Goal: Transaction & Acquisition: Purchase product/service

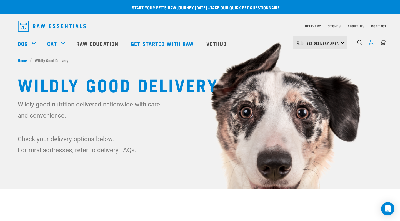
click at [372, 45] on img "dropdown navigation" at bounding box center [371, 43] width 6 height 6
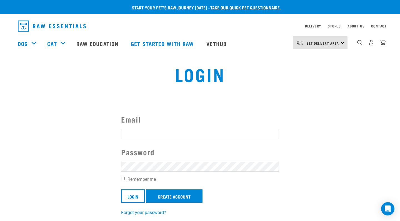
type input "angelabeddows@icloud.com"
click at [140, 191] on input "Login" at bounding box center [133, 196] width 24 height 13
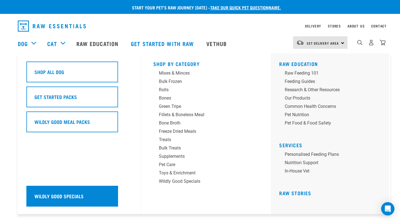
click at [81, 194] on div "Wildly Good Specials" at bounding box center [72, 196] width 92 height 21
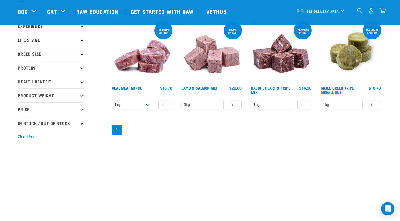
scroll to position [63, 0]
select select "703"
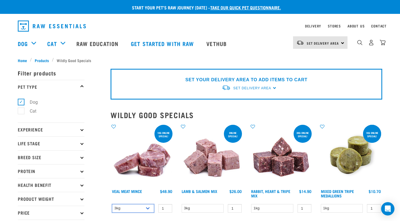
scroll to position [0, 0]
click at [273, 87] on div "SET YOUR DELIVERY AREA TO ADD ITEMS TO CART Set Delivery Area North Island Sout…" at bounding box center [247, 84] width 272 height 31
click at [274, 88] on div "SET YOUR DELIVERY AREA TO ADD ITEMS TO CART Set Delivery Area North Island Sout…" at bounding box center [247, 84] width 272 height 31
click at [321, 43] on span "Set Delivery Area" at bounding box center [323, 43] width 32 height 2
click at [317, 58] on link "[GEOGRAPHIC_DATA]" at bounding box center [319, 58] width 53 height 12
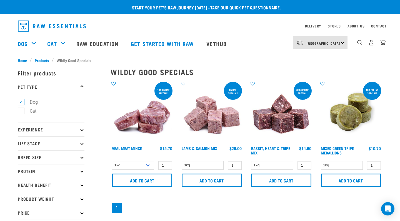
click at [343, 43] on div "North Island North Island South Island" at bounding box center [320, 42] width 54 height 13
click at [313, 27] on link "Delivery" at bounding box center [313, 26] width 16 height 2
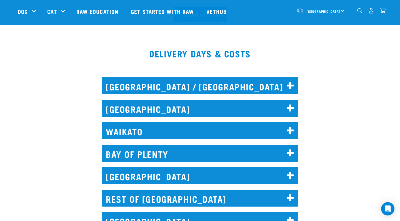
scroll to position [217, 0]
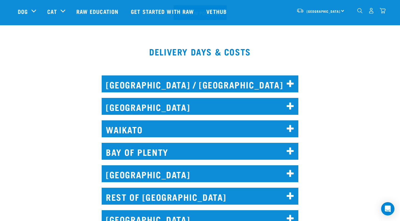
click at [151, 169] on h2 "WELLINGTON" at bounding box center [200, 174] width 197 height 17
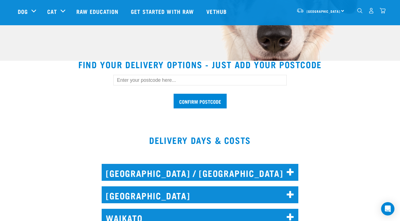
scroll to position [126, 0]
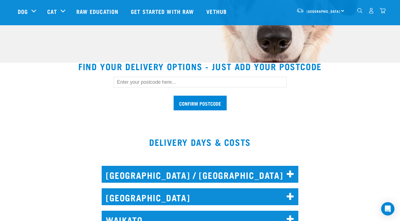
click at [132, 82] on input "text" at bounding box center [199, 82] width 173 height 11
type input "6037"
click at [187, 106] on input "Confirm postcode" at bounding box center [200, 103] width 53 height 15
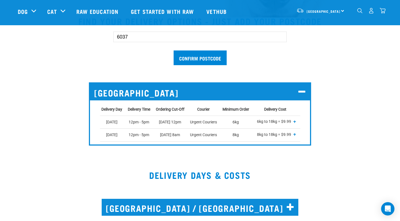
scroll to position [172, 0]
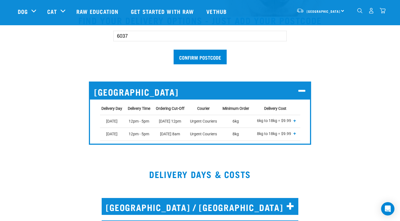
click at [296, 121] on span "+" at bounding box center [294, 121] width 3 height 6
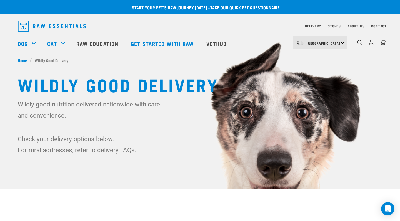
scroll to position [0, 0]
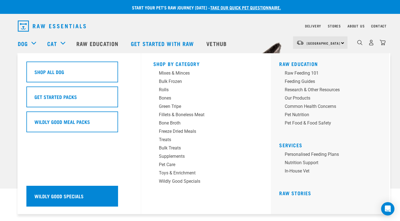
click at [89, 193] on div "Wildly Good Specials" at bounding box center [72, 196] width 92 height 21
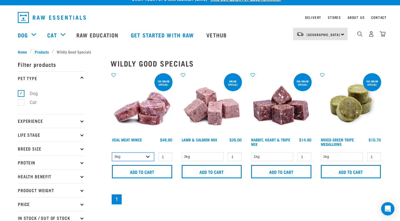
select select "702"
type input "2"
click at [166, 156] on input "2" at bounding box center [165, 157] width 14 height 9
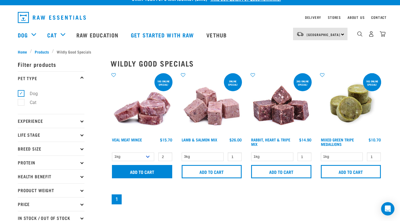
click at [158, 174] on input "Add to cart" at bounding box center [142, 171] width 60 height 13
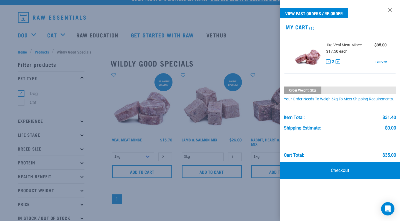
click at [249, 196] on div at bounding box center [200, 110] width 400 height 221
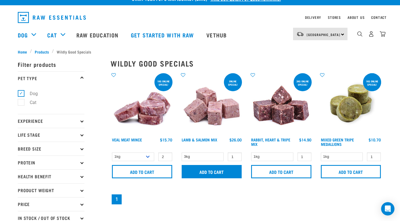
click at [205, 166] on input "Add to cart" at bounding box center [212, 171] width 60 height 13
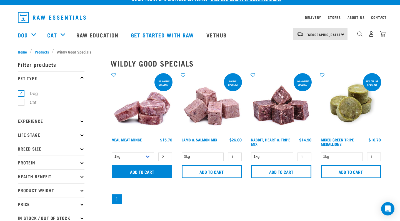
click at [156, 171] on input "Add to cart" at bounding box center [142, 171] width 60 height 13
click at [383, 36] on img "dropdown navigation" at bounding box center [383, 34] width 6 height 6
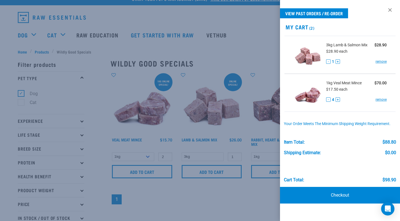
click at [328, 99] on button "-" at bounding box center [328, 100] width 4 height 4
click at [328, 100] on button "-" at bounding box center [328, 100] width 4 height 4
click at [108, 98] on div at bounding box center [200, 110] width 400 height 221
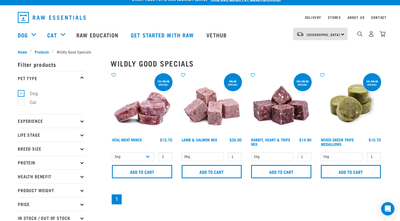
click at [74, 177] on p "Health Benefit" at bounding box center [51, 177] width 67 height 14
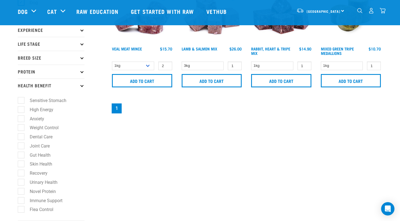
scroll to position [61, 0]
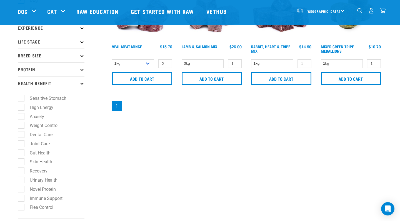
click at [22, 160] on label "Skin Health" at bounding box center [38, 162] width 34 height 7
click at [21, 160] on input "Skin Health" at bounding box center [20, 162] width 4 height 4
checkbox input "true"
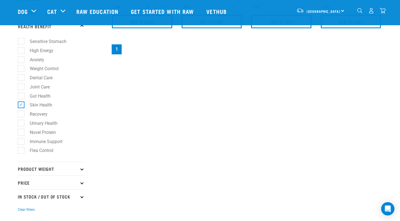
scroll to position [118, 0]
click at [43, 105] on label "Skin Health" at bounding box center [38, 104] width 34 height 7
click at [21, 105] on input "Skin Health" at bounding box center [20, 104] width 4 height 4
click at [21, 104] on label "Skin Health" at bounding box center [38, 104] width 34 height 7
click at [20, 104] on input "Skin Health" at bounding box center [20, 104] width 4 height 4
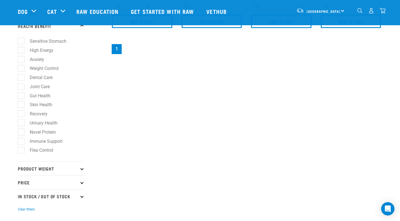
checkbox input "true"
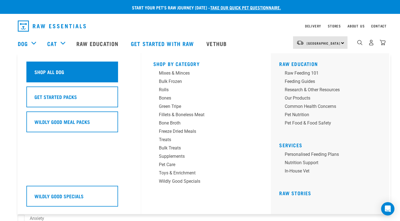
click at [44, 69] on h5 "Shop All Dog" at bounding box center [49, 71] width 30 height 7
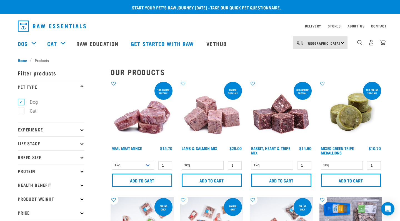
click at [31, 187] on p "Health Benefit" at bounding box center [51, 185] width 67 height 14
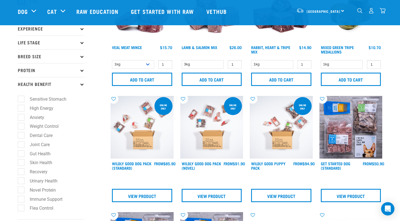
scroll to position [61, 0]
click at [23, 165] on label "Skin Health" at bounding box center [38, 162] width 34 height 7
click at [21, 164] on input "Skin Health" at bounding box center [20, 162] width 4 height 4
checkbox input "true"
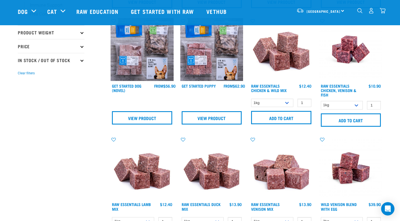
scroll to position [255, 0]
select select "709"
click at [276, 85] on link "Raw Essentials Chicken & Wild Mix" at bounding box center [269, 88] width 36 height 6
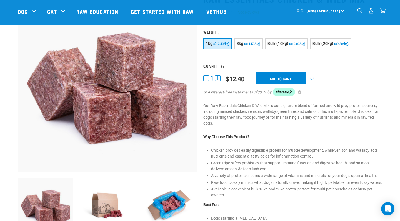
scroll to position [47, 0]
click at [280, 78] on input "Add to cart" at bounding box center [281, 78] width 50 height 12
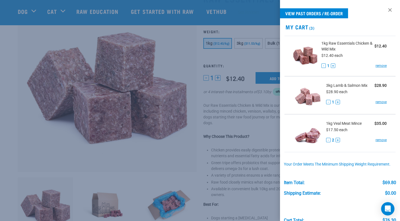
click at [65, 138] on div at bounding box center [200, 110] width 400 height 221
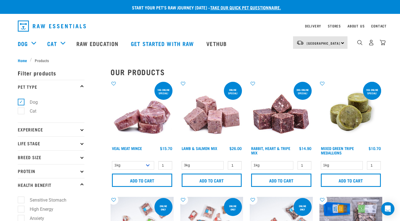
select select "709"
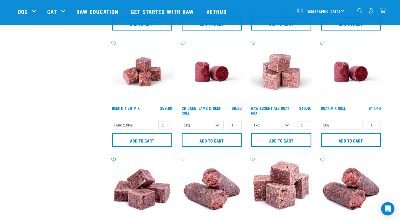
scroll to position [468, 0]
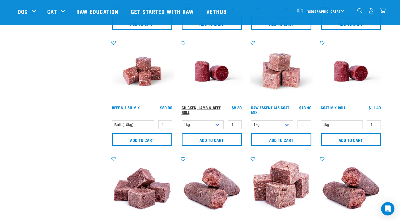
click at [210, 107] on link "Chicken, Lamb & Beef Roll" at bounding box center [201, 110] width 39 height 6
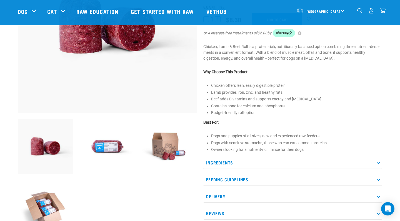
scroll to position [106, 0]
click at [380, 163] on p "Ingredients" at bounding box center [292, 162] width 179 height 13
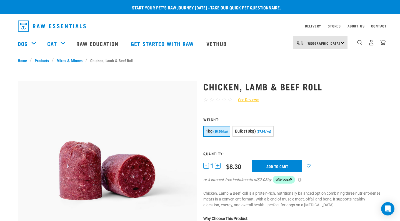
scroll to position [0, 0]
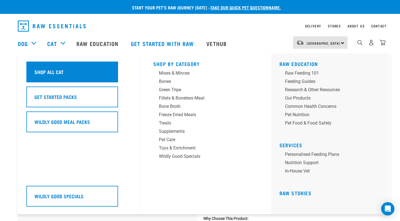
click at [55, 69] on h5 "Shop All Cat" at bounding box center [48, 71] width 29 height 7
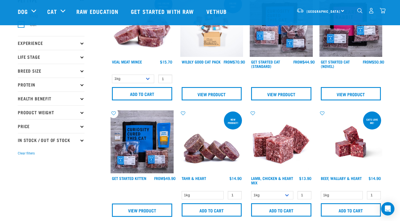
scroll to position [46, 0]
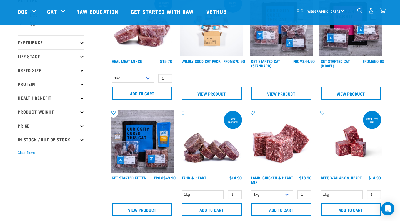
click at [206, 154] on img at bounding box center [211, 141] width 63 height 63
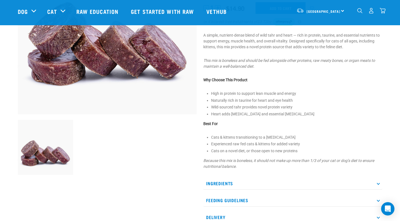
scroll to position [108, 0]
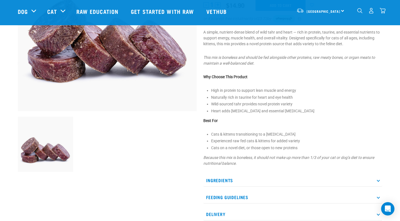
click at [377, 181] on p "Ingredients" at bounding box center [292, 181] width 179 height 13
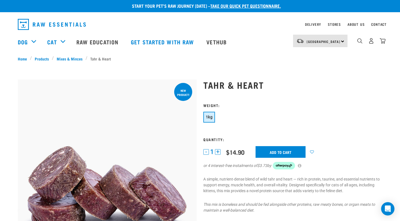
scroll to position [0, 0]
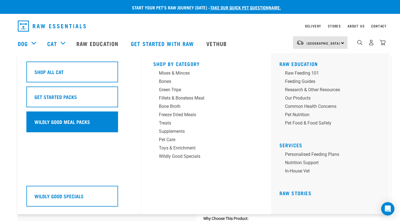
click at [66, 121] on div "Wildly Good Meal Packs" at bounding box center [72, 122] width 92 height 21
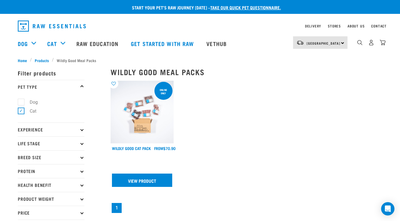
click at [140, 180] on link "View Product" at bounding box center [142, 180] width 60 height 13
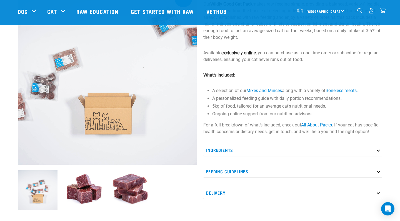
scroll to position [55, 0]
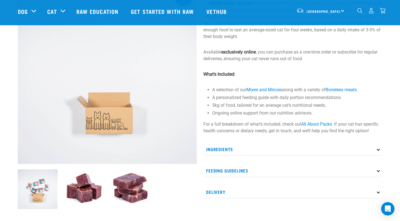
click at [377, 152] on p "Ingredients" at bounding box center [292, 149] width 179 height 13
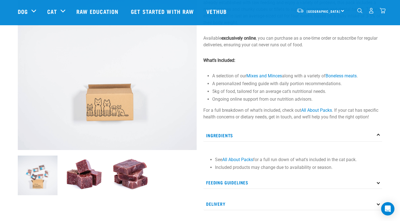
scroll to position [71, 0]
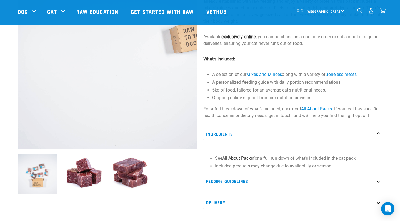
click at [231, 160] on link "All About Packs" at bounding box center [237, 158] width 31 height 5
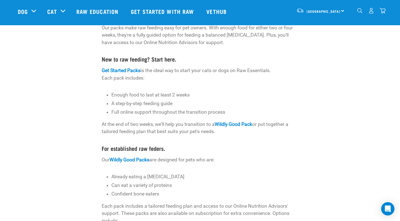
scroll to position [58, 0]
click at [108, 12] on link "Raw Education" at bounding box center [98, 11] width 54 height 22
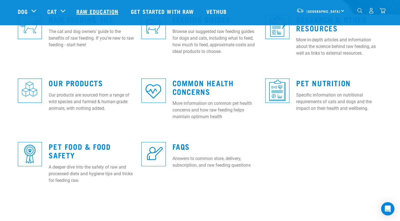
scroll to position [175, 0]
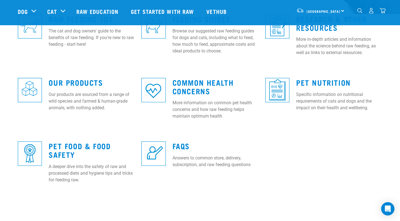
click at [180, 86] on h3 "Common Health Concerns" at bounding box center [216, 86] width 86 height 17
click at [189, 91] on link "Common Health Concerns" at bounding box center [203, 86] width 61 height 13
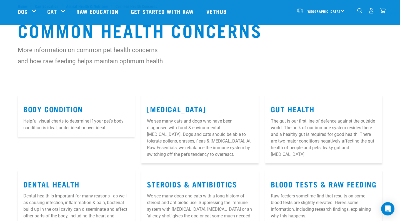
scroll to position [17, 0]
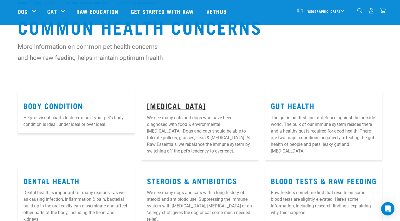
click at [179, 105] on link "[MEDICAL_DATA]" at bounding box center [176, 106] width 59 height 4
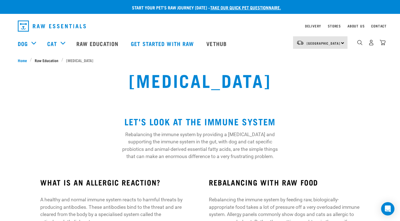
click at [43, 61] on span "Raw Education" at bounding box center [47, 61] width 24 height 6
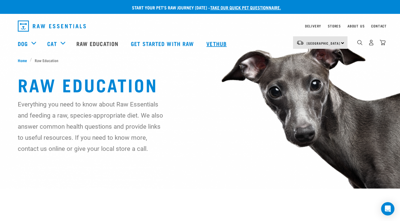
click at [225, 42] on link "Vethub" at bounding box center [217, 44] width 33 height 22
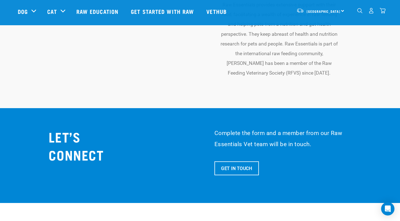
scroll to position [2059, 0]
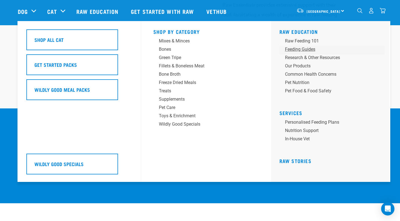
click at [295, 50] on div "Feeding Guides" at bounding box center [328, 49] width 87 height 7
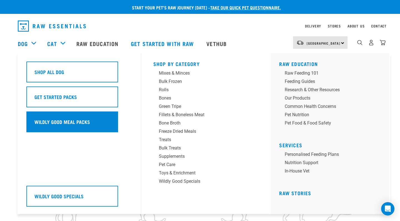
click at [35, 121] on div "Wildly Good Meal Packs" at bounding box center [72, 122] width 92 height 21
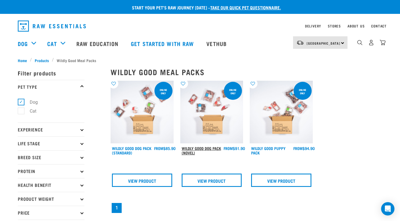
click at [190, 149] on link "Wildly Good Dog Pack (Novel)" at bounding box center [201, 151] width 39 height 6
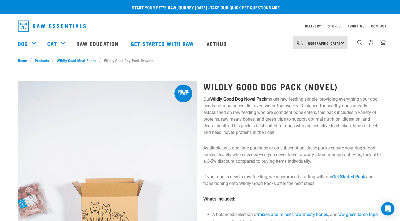
click at [230, 7] on link "take our quick pet questionnaire." at bounding box center [245, 7] width 71 height 3
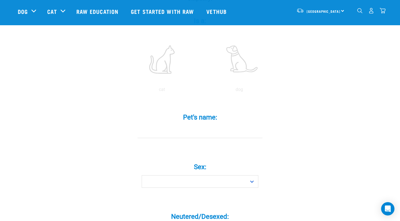
scroll to position [130, 0]
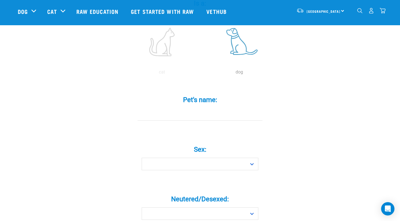
click at [237, 49] on label at bounding box center [239, 41] width 75 height 47
click at [201, 74] on input "radio" at bounding box center [201, 74] width 0 height 0
type input "Twiggle"
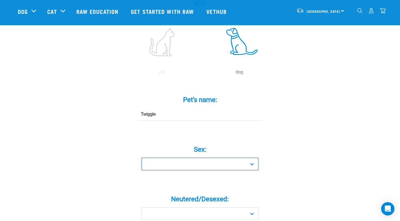
drag, startPoint x: 206, startPoint y: 167, endPoint x: 202, endPoint y: 184, distance: 18.1
select select "girl"
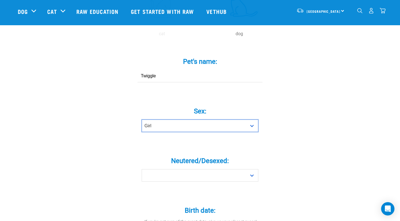
scroll to position [170, 0]
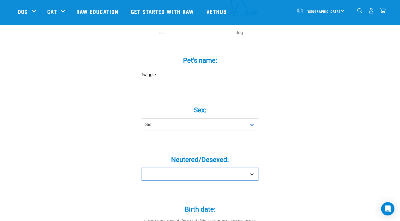
select select "yes"
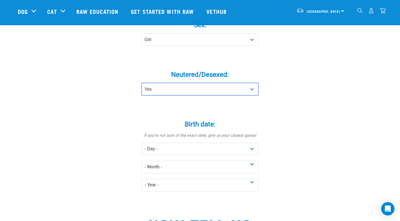
scroll to position [255, 0]
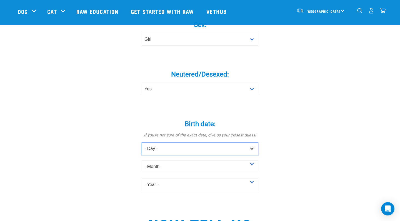
select select "1"
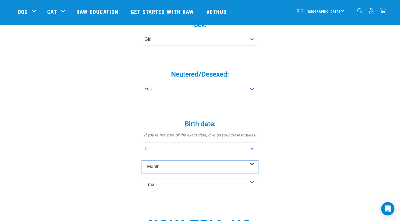
select select "November"
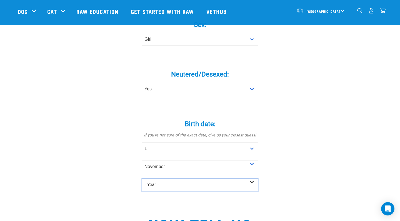
select select "2022"
click at [300, 178] on div "Tell us about your pet Tell us their age, weight, energy levels, and any health…" at bounding box center [200, 120] width 365 height 663
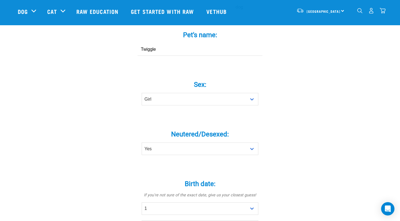
scroll to position [194, 0]
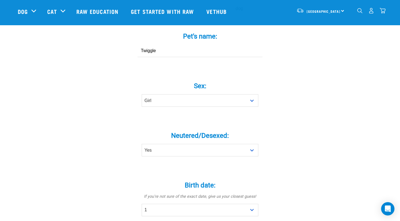
click at [359, 10] on img "dropdown navigation" at bounding box center [359, 10] width 5 height 5
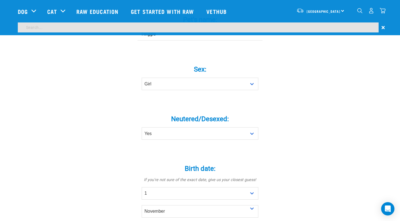
click at [170, 30] on input "search" at bounding box center [198, 28] width 361 height 10
type input "skin allergy"
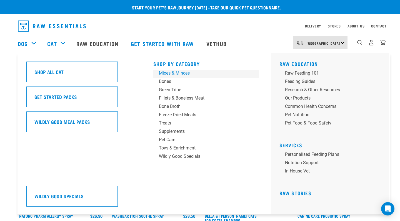
click at [169, 78] on link "Mixes & Minces" at bounding box center [206, 74] width 106 height 8
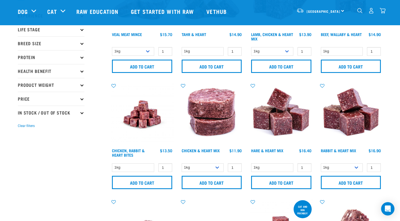
scroll to position [74, 0]
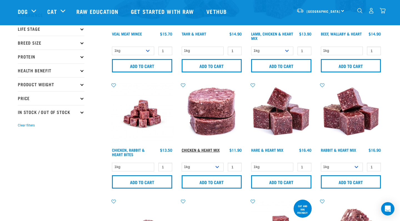
click at [208, 149] on link "Chicken & Heart Mix" at bounding box center [201, 150] width 38 height 2
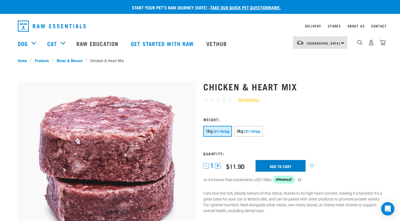
click at [291, 167] on input "Add to cart" at bounding box center [281, 166] width 50 height 12
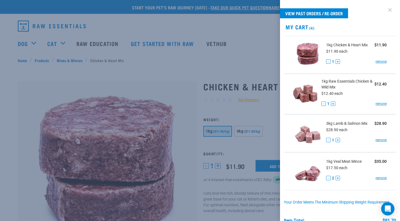
click at [390, 8] on link at bounding box center [390, 10] width 9 height 9
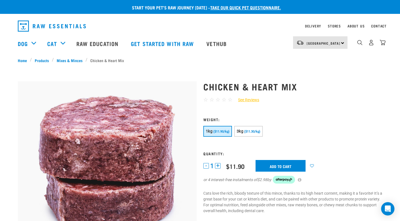
click at [243, 53] on div "Dog Shop All Dog Get Started Packs Wildly Good Meal Packs Shop By Category" at bounding box center [202, 44] width 368 height 22
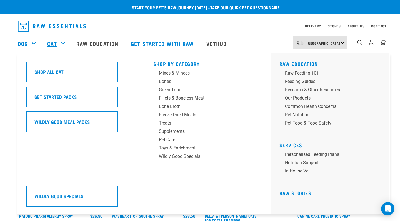
click at [56, 43] on link "Cat" at bounding box center [51, 43] width 9 height 8
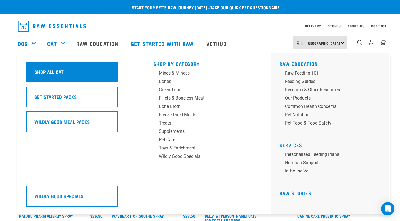
click at [60, 70] on div "Shop All Cat" at bounding box center [72, 72] width 92 height 21
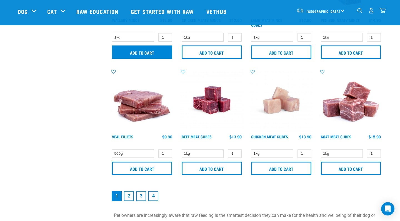
scroll to position [787, 0]
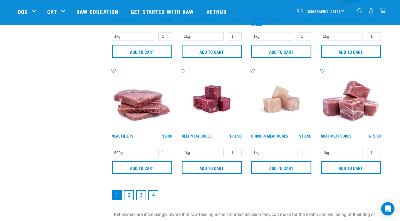
click at [128, 198] on link "2" at bounding box center [129, 196] width 10 height 10
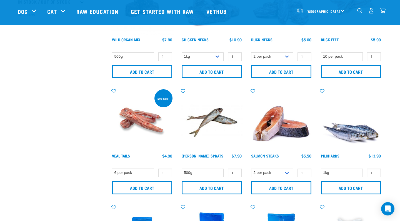
scroll to position [185, 0]
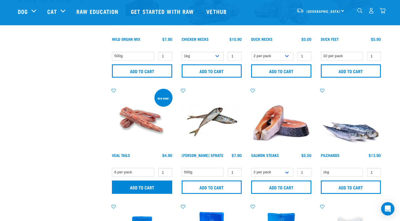
click at [132, 184] on input "Add to cart" at bounding box center [142, 187] width 60 height 13
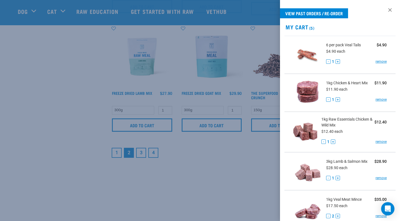
scroll to position [836, 0]
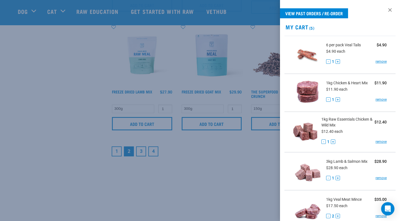
click at [139, 150] on div at bounding box center [200, 110] width 400 height 221
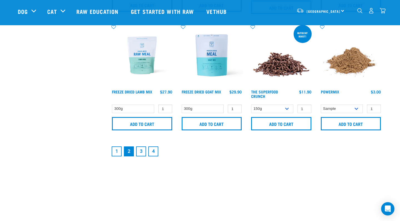
click at [139, 150] on link "3" at bounding box center [141, 152] width 10 height 10
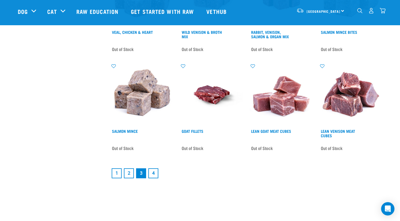
scroll to position [784, 0]
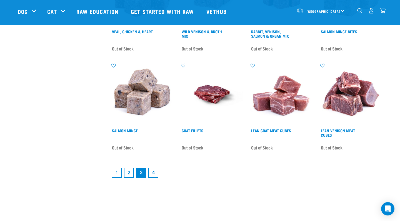
click at [117, 169] on link "1" at bounding box center [117, 173] width 10 height 10
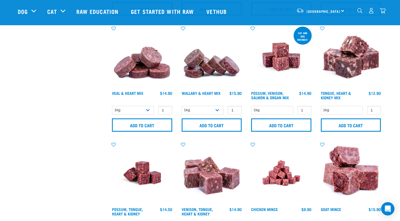
scroll to position [364, 0]
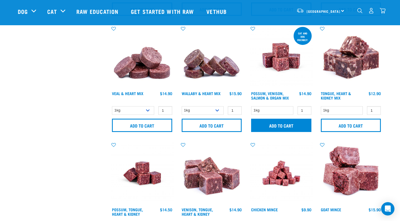
click at [266, 130] on input "Add to cart" at bounding box center [281, 125] width 60 height 13
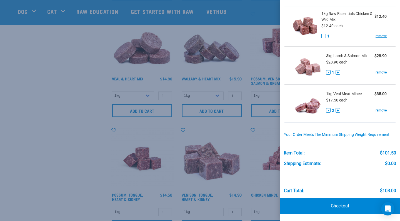
scroll to position [146, 0]
click at [23, 12] on div at bounding box center [200, 110] width 400 height 221
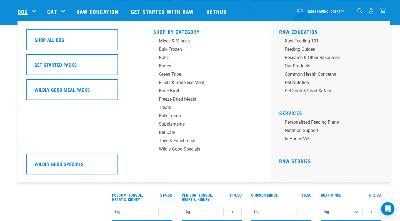
click at [23, 12] on link "Dog" at bounding box center [23, 11] width 10 height 8
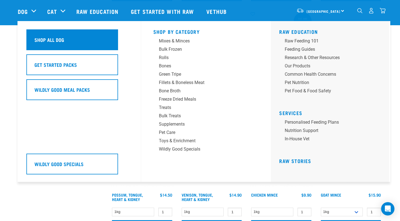
click at [54, 37] on h5 "Shop All Dog" at bounding box center [49, 39] width 30 height 7
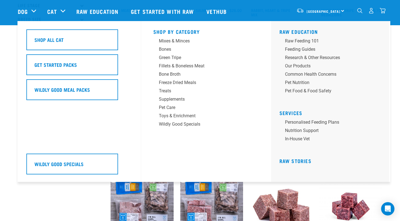
scroll to position [98, 0]
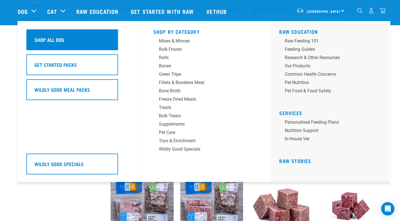
click at [37, 35] on div "Shop All Dog" at bounding box center [72, 39] width 92 height 21
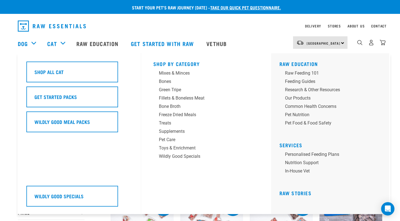
click at [66, 39] on div "Cat" at bounding box center [58, 44] width 23 height 22
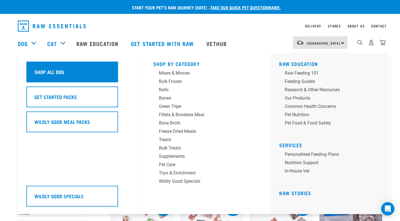
click at [52, 68] on h5 "Shop All Dog" at bounding box center [49, 71] width 30 height 7
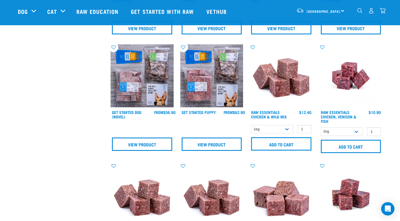
scroll to position [231, 0]
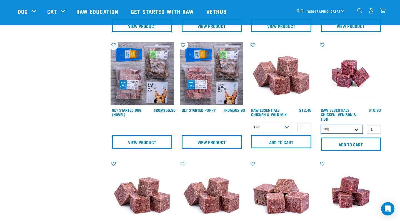
select select "28665"
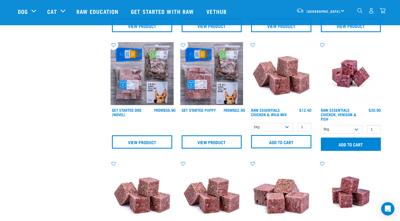
click at [357, 140] on input "Add to cart" at bounding box center [351, 144] width 60 height 13
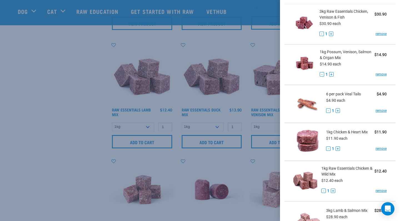
scroll to position [33, 0]
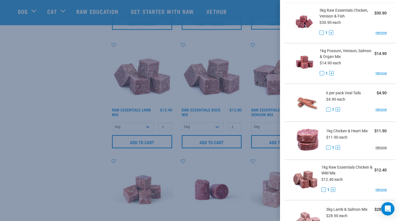
click at [384, 147] on link "remove" at bounding box center [381, 147] width 11 height 5
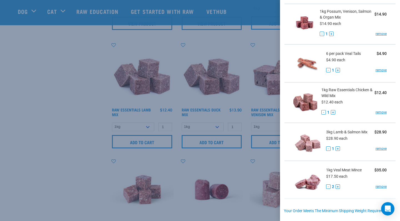
scroll to position [73, 0]
click at [64, 129] on div at bounding box center [200, 110] width 400 height 221
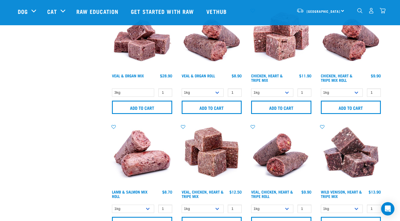
scroll to position [617, 0]
click at [138, 51] on img at bounding box center [142, 39] width 63 height 63
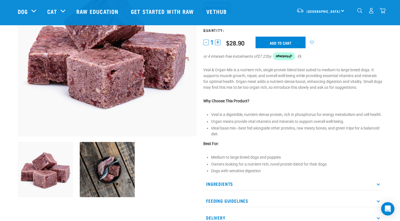
scroll to position [83, 0]
click at [218, 190] on p "Ingredients" at bounding box center [292, 184] width 179 height 13
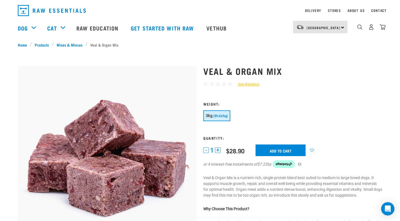
scroll to position [15, 0]
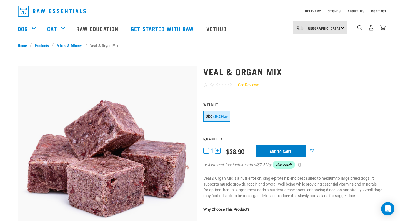
click at [284, 150] on input "Add to cart" at bounding box center [281, 151] width 50 height 12
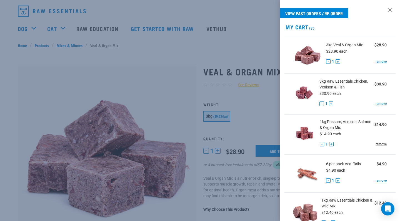
click at [382, 145] on link "remove" at bounding box center [381, 144] width 11 height 5
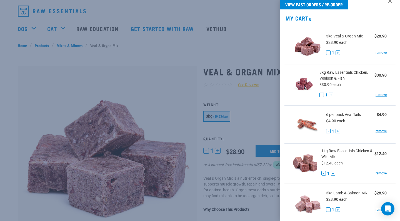
scroll to position [15, 0]
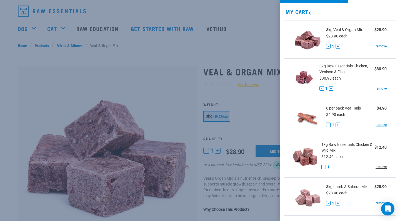
click at [383, 167] on link "remove" at bounding box center [381, 167] width 11 height 5
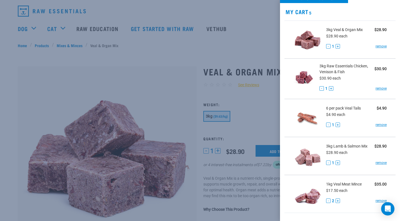
click at [356, 185] on span "1kg Veal Meat Mince" at bounding box center [344, 185] width 36 height 6
click at [74, 74] on div at bounding box center [200, 110] width 400 height 221
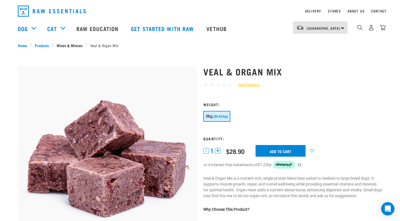
click at [64, 44] on link "Mixes & Minces" at bounding box center [70, 46] width 32 height 6
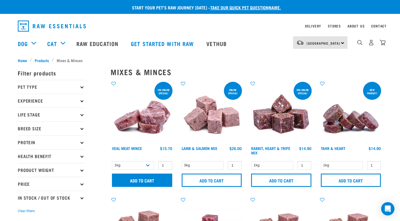
click at [140, 178] on input "Add to cart" at bounding box center [142, 180] width 60 height 13
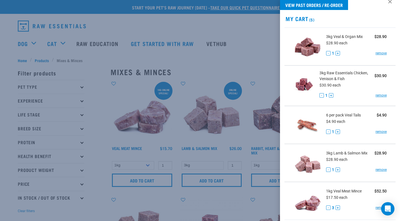
scroll to position [13, 0]
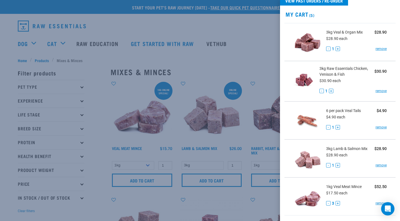
click at [329, 203] on button "-" at bounding box center [328, 203] width 4 height 4
click at [270, 203] on div at bounding box center [200, 110] width 400 height 221
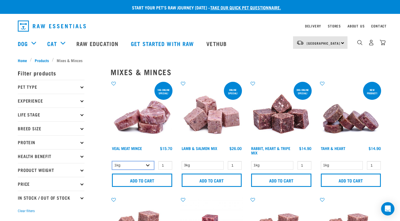
select select "703"
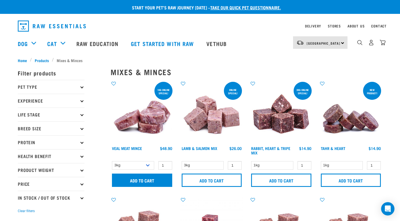
click at [145, 178] on input "Add to cart" at bounding box center [142, 180] width 60 height 13
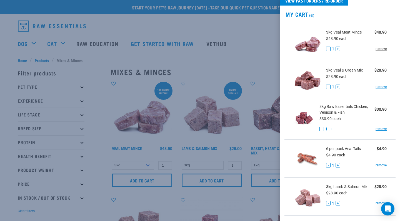
click at [378, 49] on link "remove" at bounding box center [381, 48] width 11 height 5
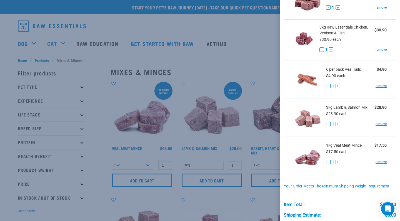
scroll to position [56, 0]
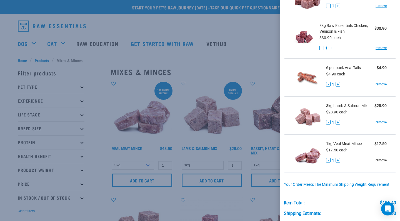
click at [381, 163] on link "remove" at bounding box center [381, 160] width 11 height 5
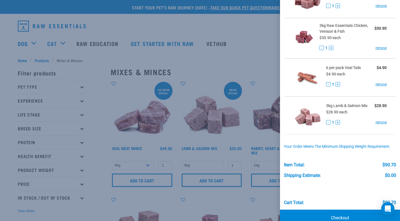
click at [245, 196] on div at bounding box center [200, 110] width 400 height 221
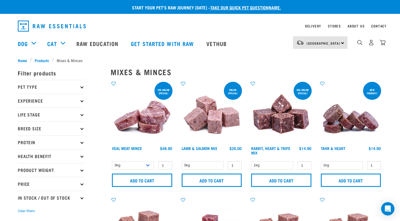
click at [81, 171] on icon at bounding box center [81, 170] width 3 height 3
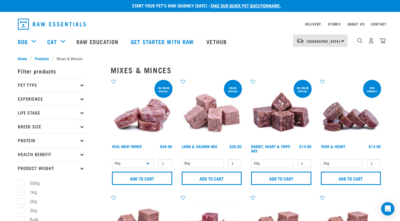
scroll to position [3, 0]
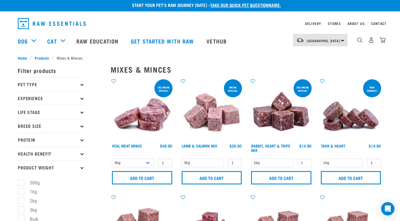
click at [21, 210] on label "3kg" at bounding box center [30, 210] width 18 height 7
click at [21, 210] on input "3kg" at bounding box center [20, 210] width 4 height 4
checkbox input "true"
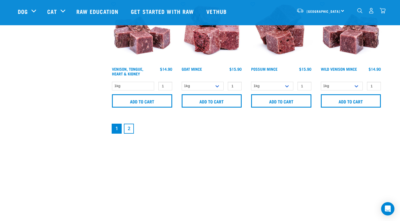
scroll to position [856, 0]
click at [129, 130] on link "2" at bounding box center [129, 129] width 10 height 10
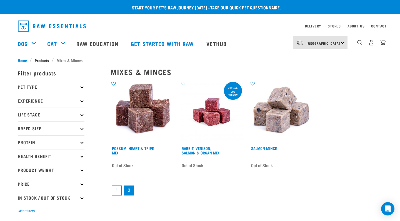
click at [43, 59] on span "Products" at bounding box center [42, 61] width 14 height 6
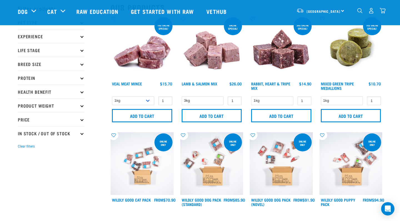
scroll to position [23, 0]
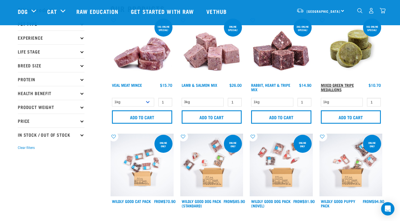
click at [346, 85] on link "Mixed Green Tripe Medallions" at bounding box center [337, 87] width 33 height 6
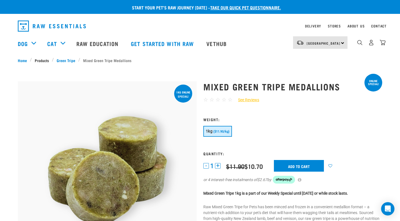
click at [42, 59] on link "Products" at bounding box center [42, 61] width 20 height 6
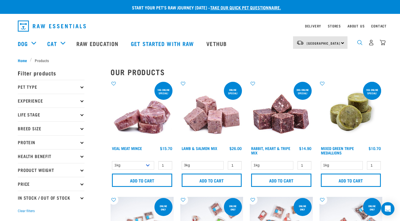
click at [358, 44] on img "dropdown navigation" at bounding box center [359, 42] width 5 height 5
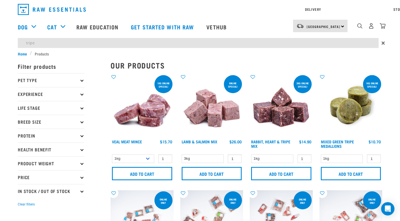
type input "tripe"
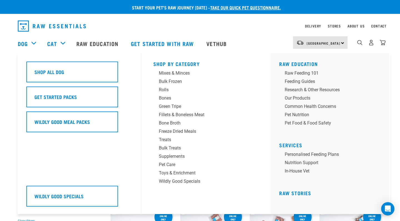
click at [25, 54] on div "Shop All Dog Get Started Packs Wildly Good Meal Packs Wildly Good Specials" at bounding box center [82, 133] width 118 height 161
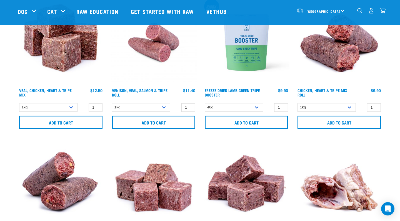
scroll to position [774, 0]
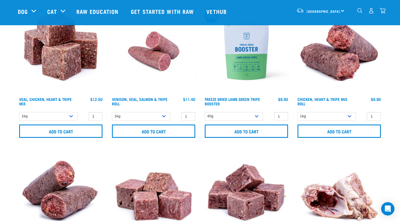
click at [240, 57] on img at bounding box center [246, 51] width 86 height 86
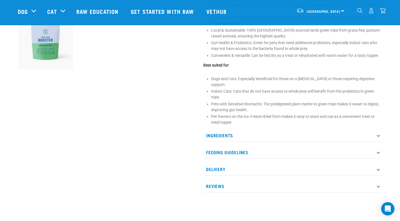
scroll to position [213, 0]
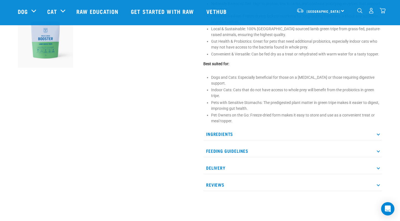
click at [353, 154] on p "Feeding Guidelines" at bounding box center [292, 151] width 179 height 13
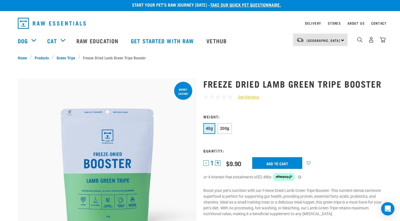
scroll to position [3, 0]
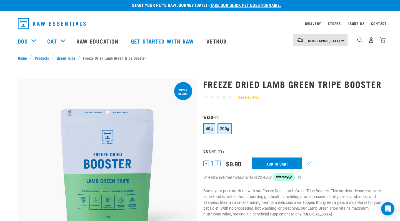
click at [228, 131] on span "200g" at bounding box center [224, 129] width 9 height 4
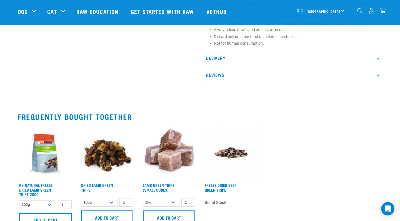
scroll to position [396, 0]
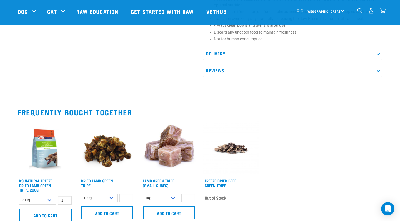
click at [42, 155] on img at bounding box center [45, 148] width 55 height 55
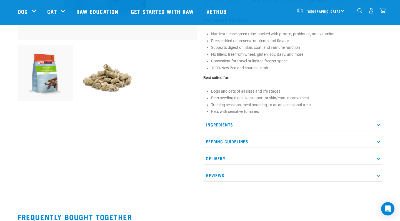
scroll to position [182, 0]
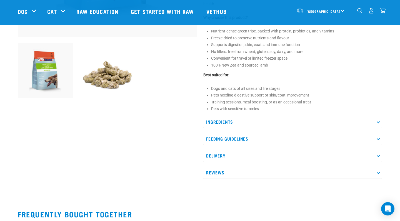
click at [216, 138] on p "Feeding Guidelines" at bounding box center [292, 139] width 179 height 13
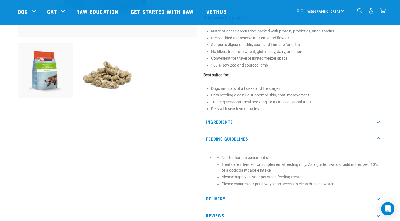
click at [222, 119] on p "Ingredients" at bounding box center [292, 122] width 179 height 13
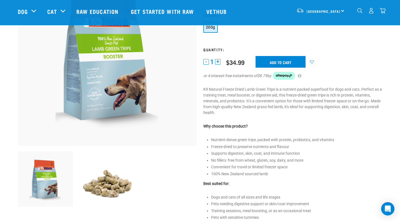
scroll to position [73, 0]
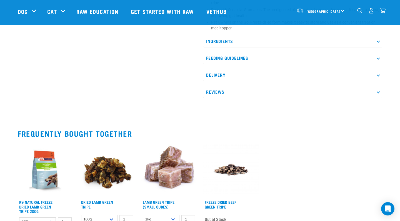
scroll to position [304, 0]
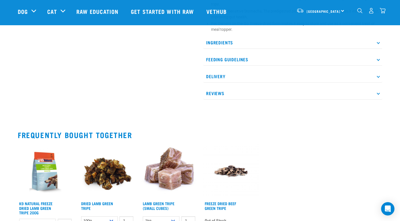
click at [214, 95] on p "Reviews" at bounding box center [292, 93] width 179 height 13
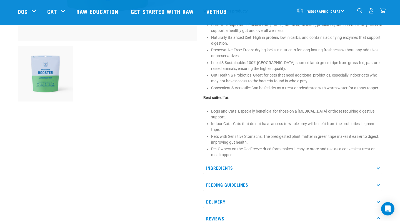
scroll to position [180, 0]
click at [379, 169] on icon at bounding box center [378, 167] width 3 height 3
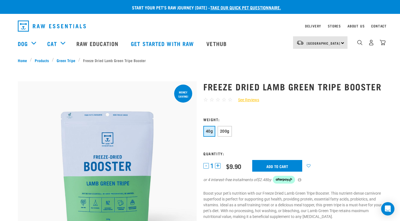
scroll to position [0, 0]
click at [228, 134] on span "200g" at bounding box center [224, 131] width 9 height 4
click at [271, 172] on input "Add to cart" at bounding box center [281, 166] width 50 height 12
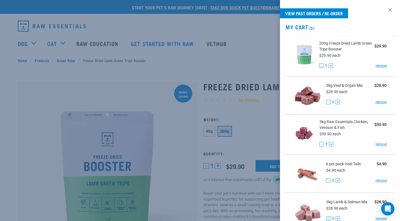
click at [40, 59] on div at bounding box center [200, 110] width 400 height 221
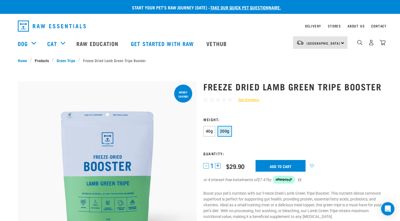
click at [40, 59] on link "Products" at bounding box center [42, 61] width 20 height 6
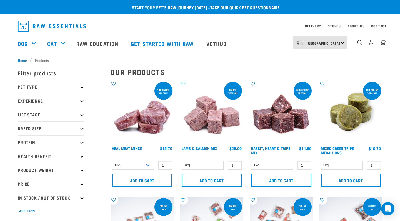
click at [24, 211] on button "Clear filters" at bounding box center [26, 211] width 17 height 5
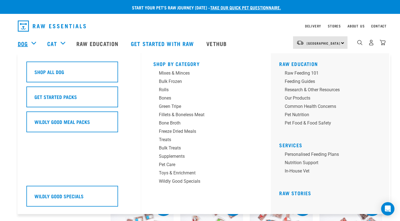
click at [24, 44] on link "Dog" at bounding box center [23, 43] width 10 height 8
click at [169, 140] on div "Treats" at bounding box center [202, 140] width 87 height 7
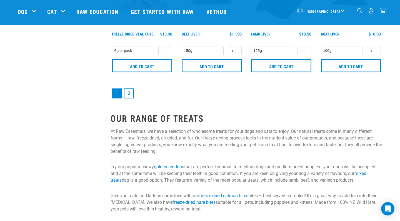
scroll to position [890, 0]
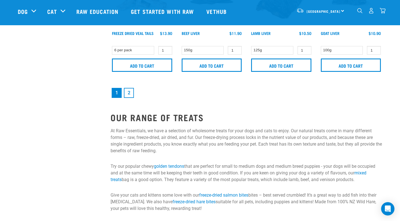
click at [130, 94] on link "2" at bounding box center [129, 93] width 10 height 10
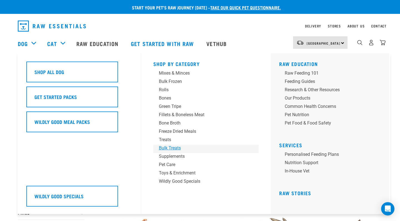
click at [170, 149] on div "Bulk Treats" at bounding box center [202, 148] width 87 height 7
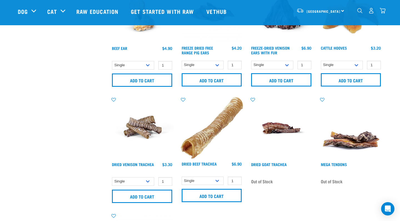
scroll to position [425, 0]
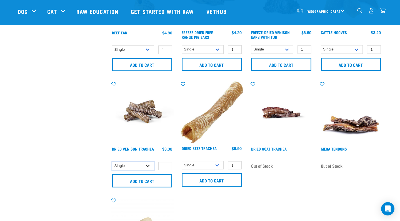
select select "443103"
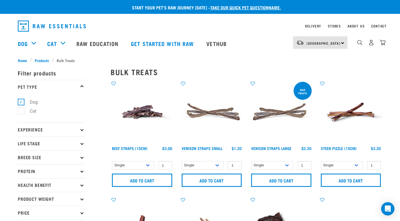
scroll to position [0, 0]
select select "337205"
click at [383, 44] on img "dropdown navigation" at bounding box center [383, 43] width 6 height 6
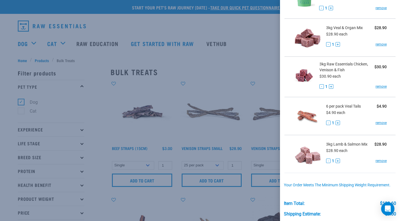
scroll to position [58, 0]
click at [338, 121] on button "+" at bounding box center [338, 122] width 4 height 4
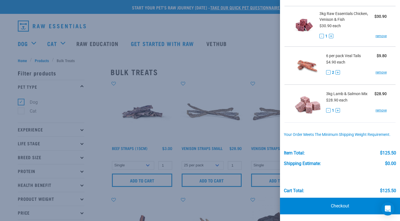
scroll to position [108, 0]
click at [360, 206] on link "Checkout" at bounding box center [340, 206] width 120 height 17
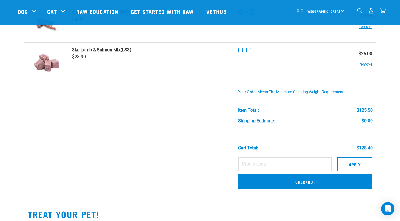
scroll to position [164, 0]
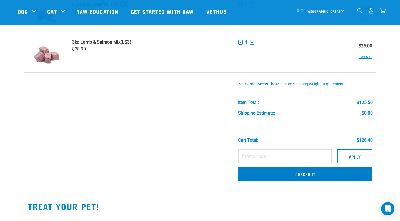
click at [279, 174] on link "Checkout" at bounding box center [305, 174] width 134 height 14
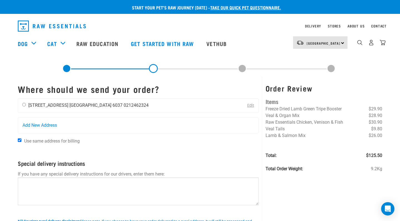
click at [24, 106] on input "radio" at bounding box center [24, 105] width 4 height 4
radio input "true"
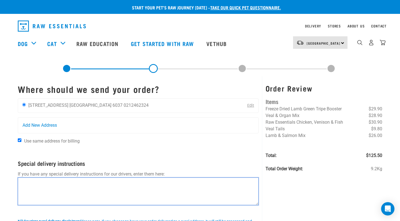
click at [23, 181] on textarea at bounding box center [138, 192] width 241 height 28
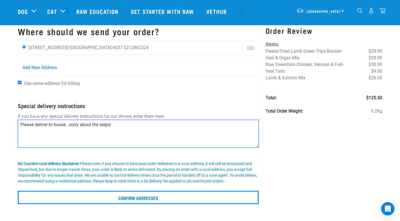
scroll to position [23, 0]
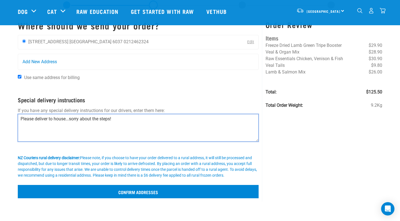
type textarea "Please deliver to house...sorry about the steps!"
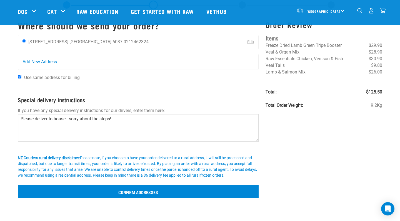
click at [117, 187] on input "Confirm addresses" at bounding box center [138, 191] width 241 height 13
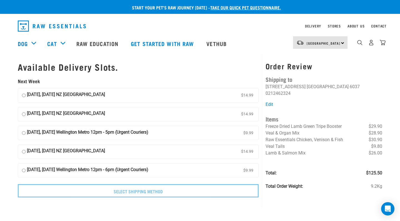
click at [23, 131] on input "04 September, Thursday Wellington Metro 12pm - 5pm (Urgent Couriers) $9.99" at bounding box center [24, 133] width 4 height 8
radio input "true"
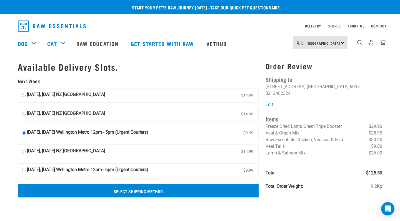
click at [84, 192] on input "Select Shipping Method" at bounding box center [138, 191] width 241 height 13
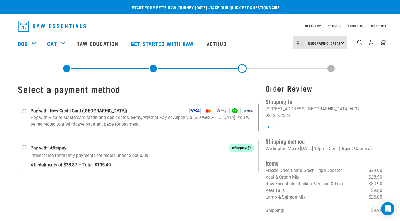
click at [25, 109] on label "Pay with: New Credit Card ([GEOGRAPHIC_DATA])" at bounding box center [138, 117] width 241 height 29
click at [25, 109] on input "Pay with: New Credit Card ([GEOGRAPHIC_DATA])" at bounding box center [24, 111] width 4 height 4
radio input "true"
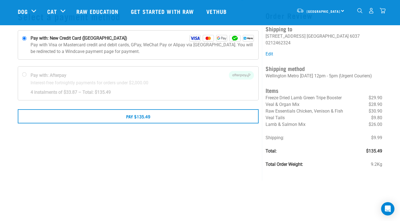
scroll to position [32, 0]
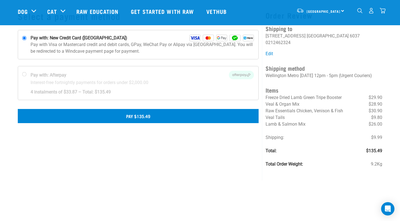
click at [95, 118] on button "Pay $135.49" at bounding box center [138, 116] width 241 height 14
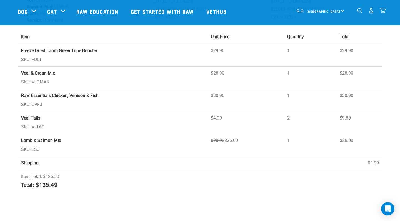
scroll to position [80, 0]
